Goal: Check status

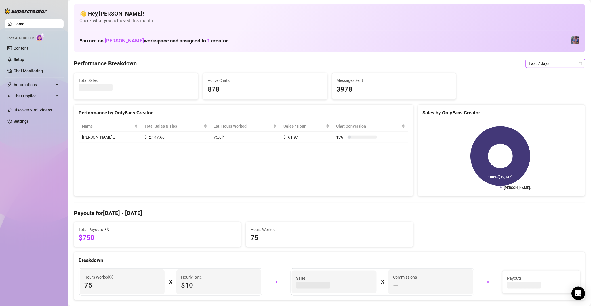
click at [554, 65] on span "Last 7 days" at bounding box center [555, 63] width 53 height 9
click at [545, 102] on div "Last 90 days" at bounding box center [549, 102] width 50 height 6
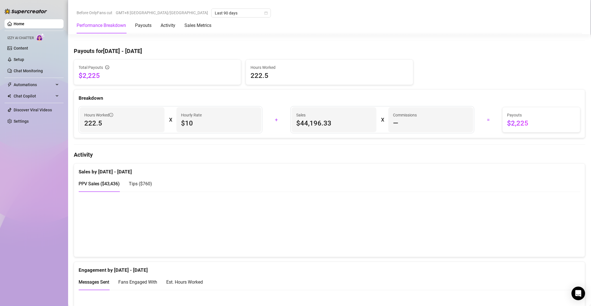
scroll to position [167, 0]
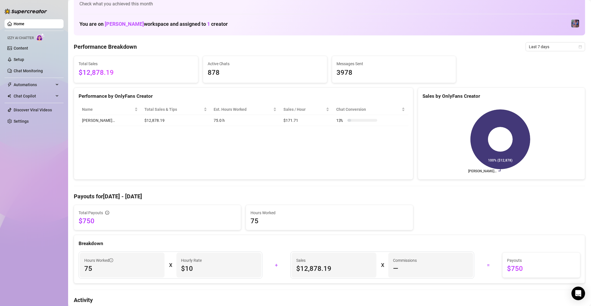
scroll to position [20, 0]
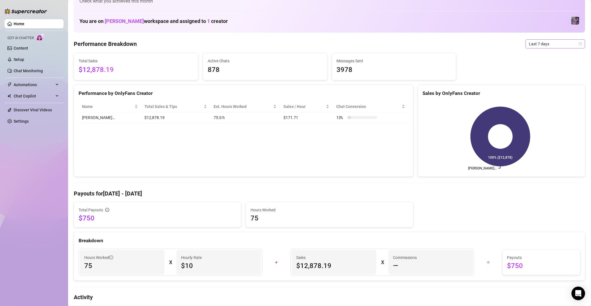
click at [368, 44] on span "Last 7 days" at bounding box center [555, 44] width 53 height 9
click at [368, 85] on div "Last 90 days" at bounding box center [549, 82] width 50 height 6
